Goal: Transaction & Acquisition: Purchase product/service

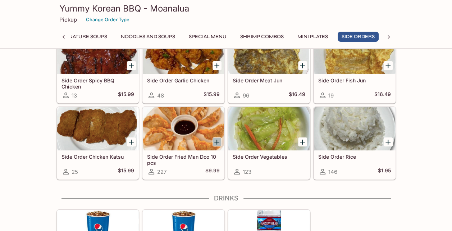
click at [217, 138] on icon "Add Side Order Fried Man Doo 10 pcs" at bounding box center [217, 142] width 9 height 9
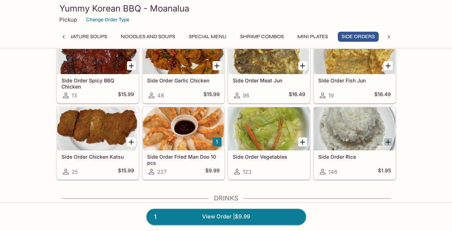
click at [385, 138] on icon "Add Side Order Rice" at bounding box center [388, 142] width 9 height 9
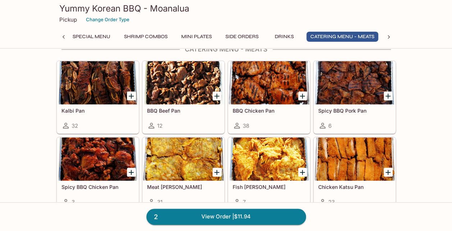
click at [260, 219] on link "2 View Order | $11.94" at bounding box center [226, 217] width 160 height 16
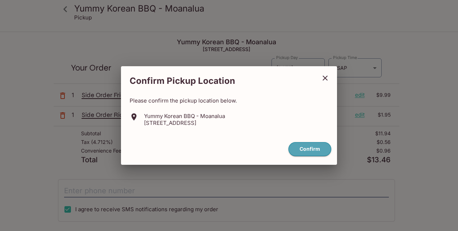
click at [303, 148] on button "Confirm" at bounding box center [309, 149] width 43 height 14
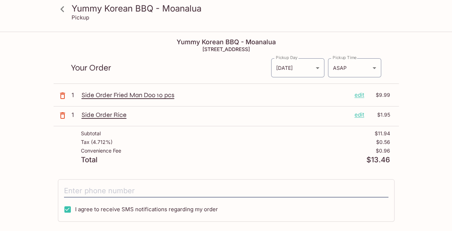
click at [375, 65] on body "Yummy Korean BBQ - Moanalua Pickup Yummy Korean BBQ - Moanalua [STREET_ADDRESS]…" at bounding box center [226, 147] width 452 height 231
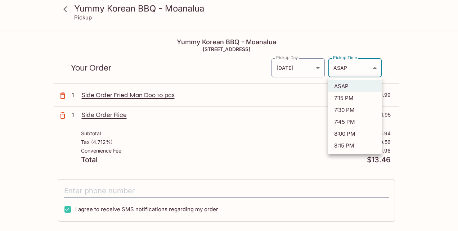
click at [433, 65] on div at bounding box center [229, 115] width 458 height 231
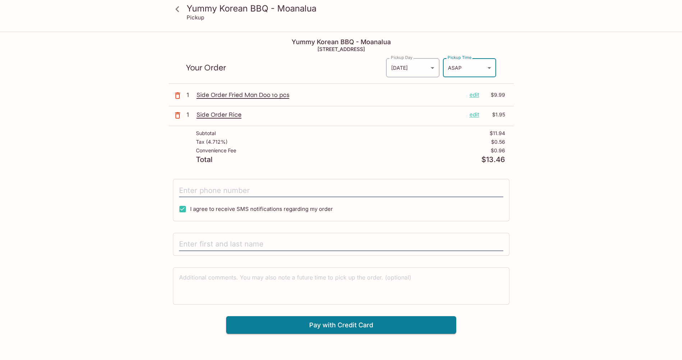
click at [452, 63] on body "Yummy Korean BBQ - Moanalua Pickup Yummy Korean BBQ - Moanalua [STREET_ADDRESS]…" at bounding box center [341, 212] width 682 height 360
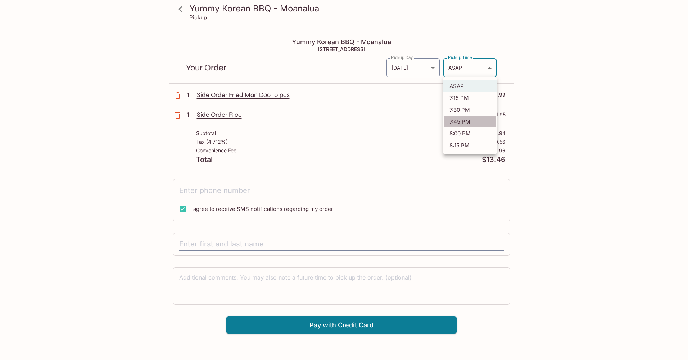
click at [452, 121] on li "7:45 PM" at bounding box center [469, 122] width 53 height 12
type input "[DATE]T05:45:28.000000Z"
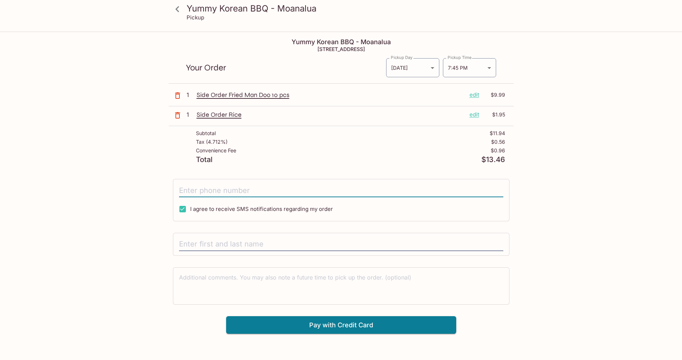
click at [249, 192] on input "tel" at bounding box center [341, 191] width 325 height 14
type input "[PHONE_NUMBER]"
type input "[PERSON_NAME]"
click at [317, 231] on textarea at bounding box center [341, 286] width 325 height 25
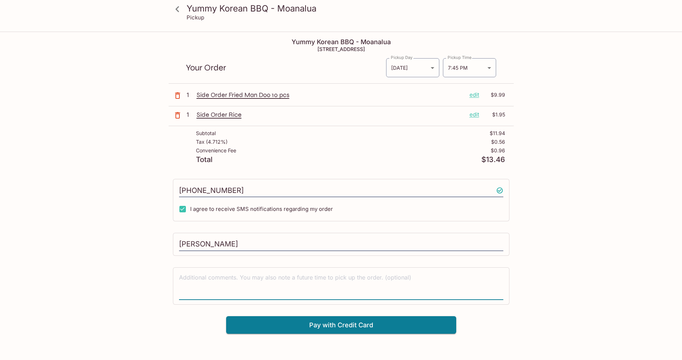
type textarea "E"
type textarea "Please put extra sauce in bag"
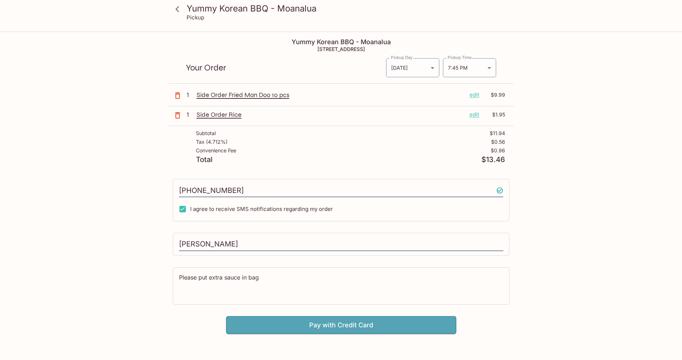
click at [325, 231] on button "Pay with Credit Card" at bounding box center [341, 326] width 230 height 18
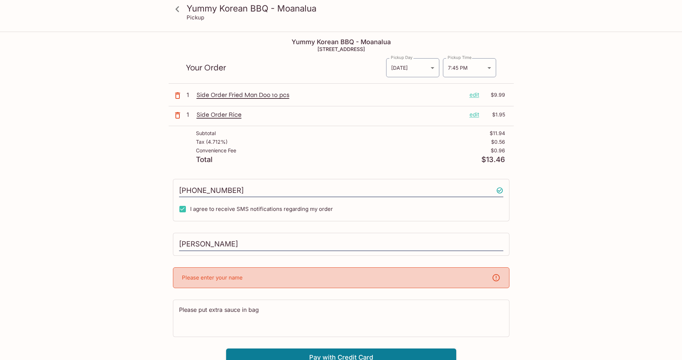
click at [358, 231] on div "Please enter your name" at bounding box center [341, 278] width 337 height 21
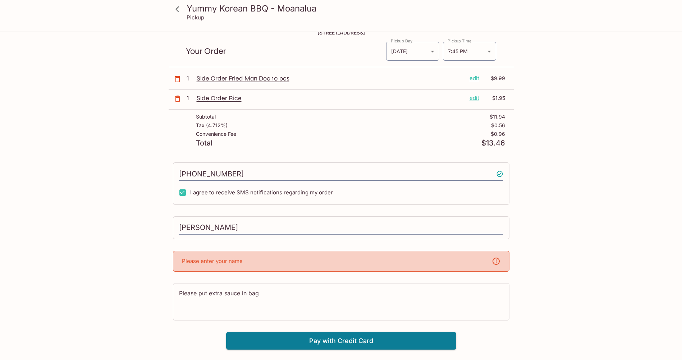
scroll to position [32, 0]
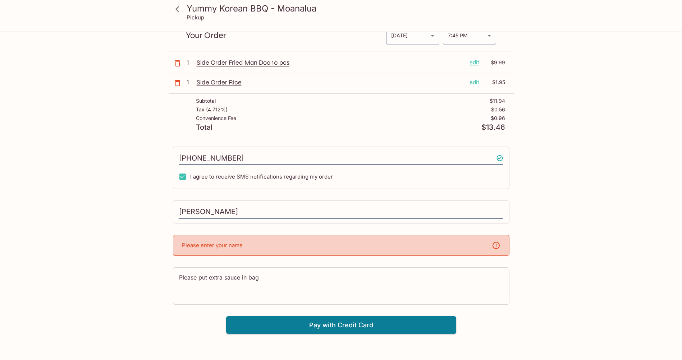
click at [244, 204] on div "[PERSON_NAME]" at bounding box center [341, 212] width 337 height 23
click at [236, 210] on input "[PERSON_NAME]" at bounding box center [341, 212] width 325 height 14
drag, startPoint x: 228, startPoint y: 211, endPoint x: 173, endPoint y: 211, distance: 54.3
click at [173, 211] on div "[PERSON_NAME]" at bounding box center [341, 212] width 337 height 23
type input "[PERSON_NAME]"
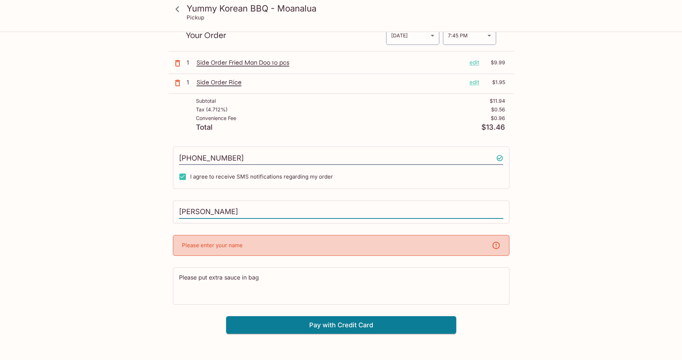
click at [452, 194] on div "Yummy Korean BBQ - Moanalua Pickup Yummy Korean BBQ - Moanalua [STREET_ADDRESS]…" at bounding box center [341, 180] width 682 height 360
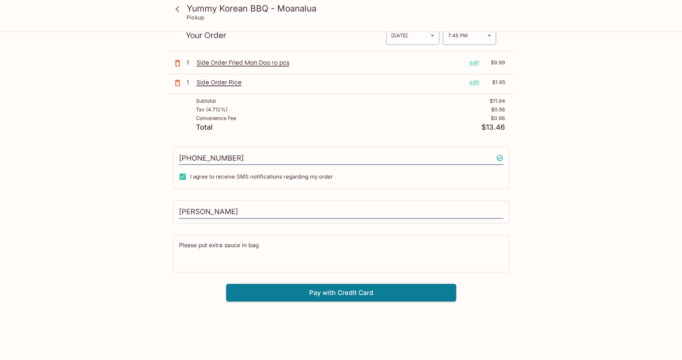
click at [340, 231] on button "Pay with Credit Card" at bounding box center [341, 293] width 230 height 18
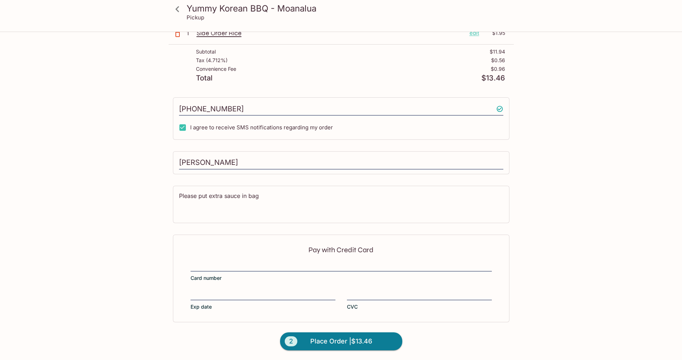
scroll to position [82, 0]
click at [257, 231] on div "Pay with Credit Card Card number Exp date CVC" at bounding box center [341, 279] width 337 height 88
click at [341, 231] on span "Place Order | $13.46" at bounding box center [341, 342] width 62 height 12
